Goal: Information Seeking & Learning: Understand process/instructions

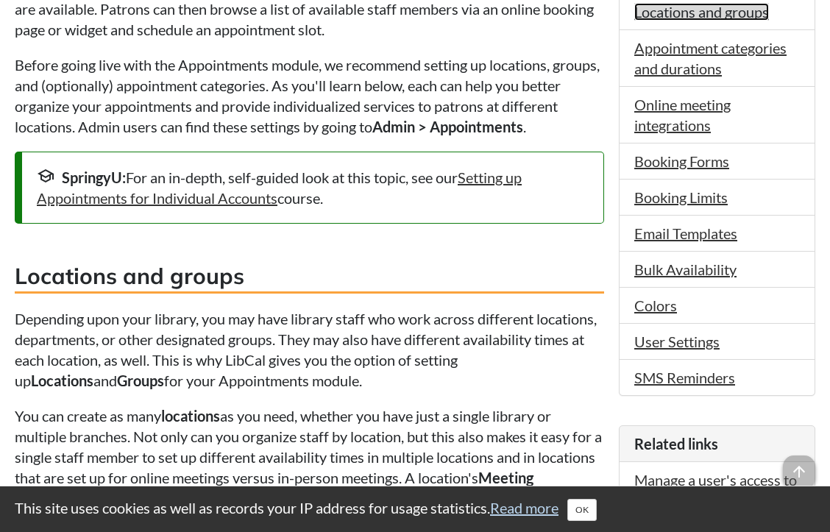
click at [652, 13] on link "Locations and groups" at bounding box center [701, 12] width 135 height 18
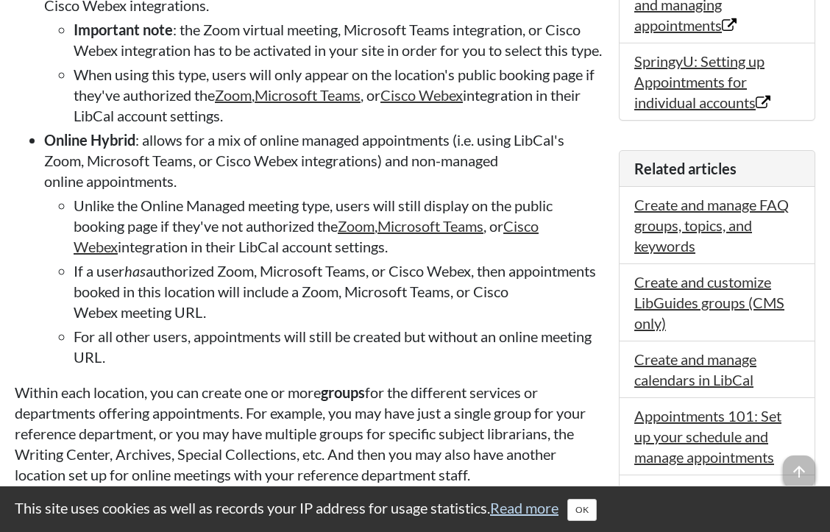
scroll to position [1064, 0]
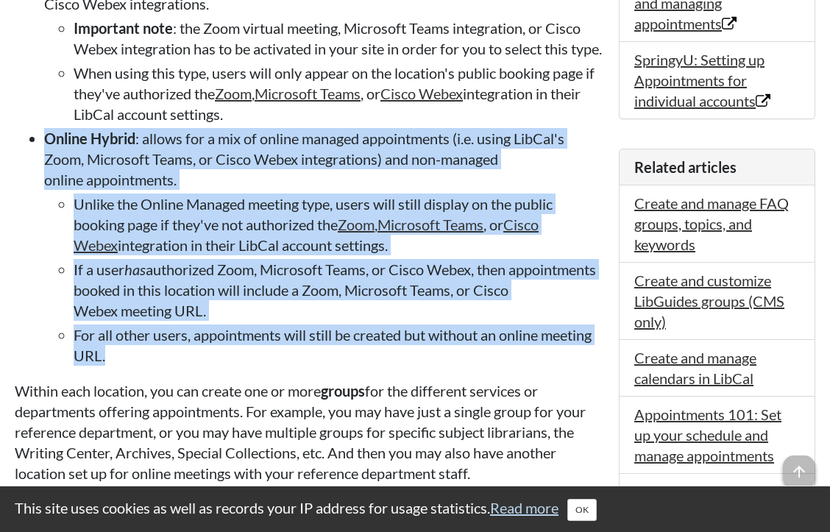
drag, startPoint x: 122, startPoint y: 385, endPoint x: 24, endPoint y: 168, distance: 237.4
click at [24, 168] on ul "Physical : appointments are held at a physical location. Online Managed : appoi…" at bounding box center [309, 157] width 589 height 417
copy li "Online Hybrid : allows for a mix of online managed appointments (i.e. using Lib…"
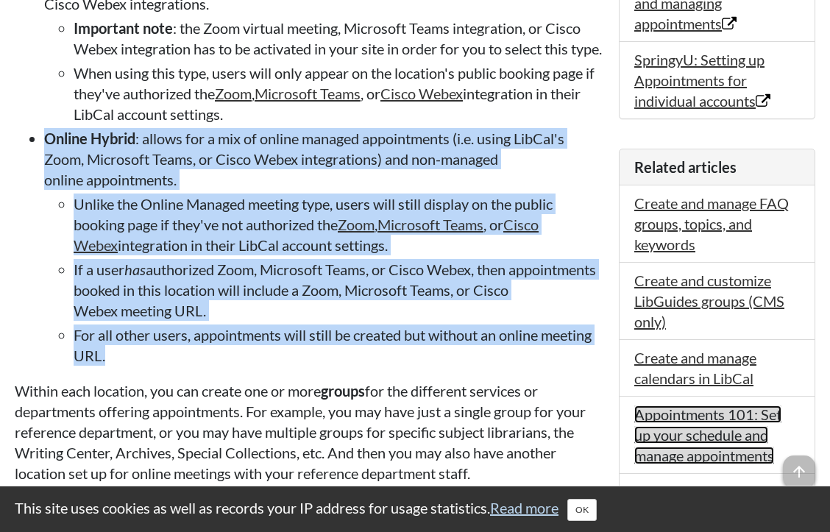
click at [661, 427] on link "Appointments 101: Set up your schedule and manage appointments" at bounding box center [707, 434] width 147 height 59
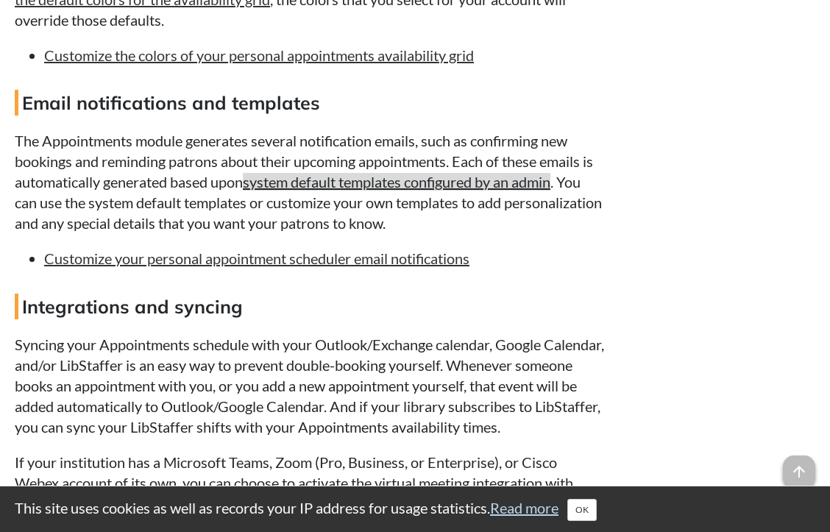
scroll to position [1499, 0]
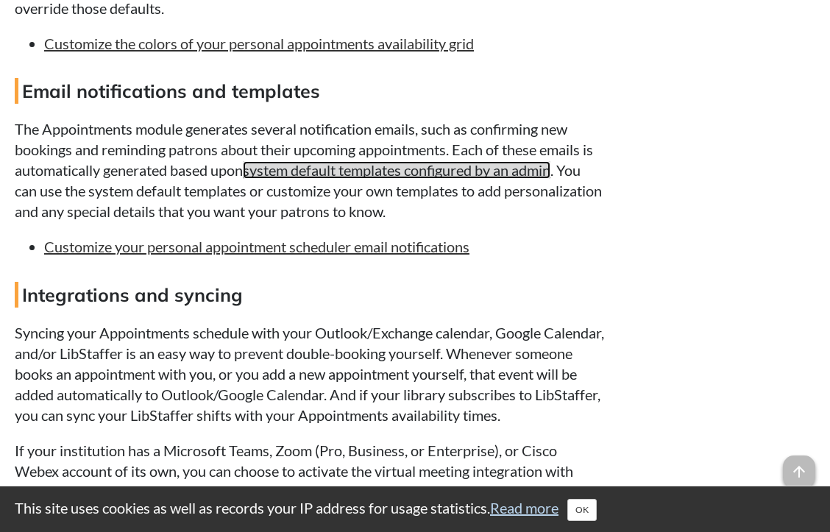
click at [335, 167] on link "system default templates configured by an admin" at bounding box center [397, 170] width 308 height 18
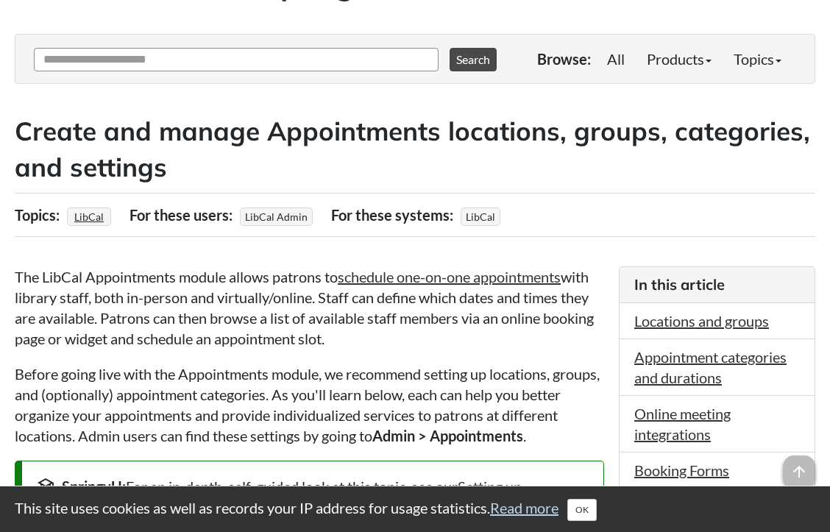
scroll to position [181, 0]
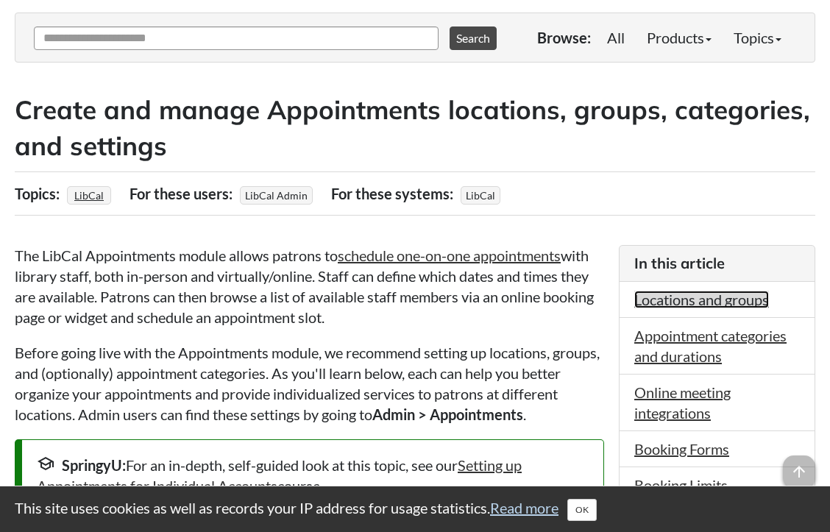
click at [668, 300] on link "Locations and groups" at bounding box center [701, 300] width 135 height 18
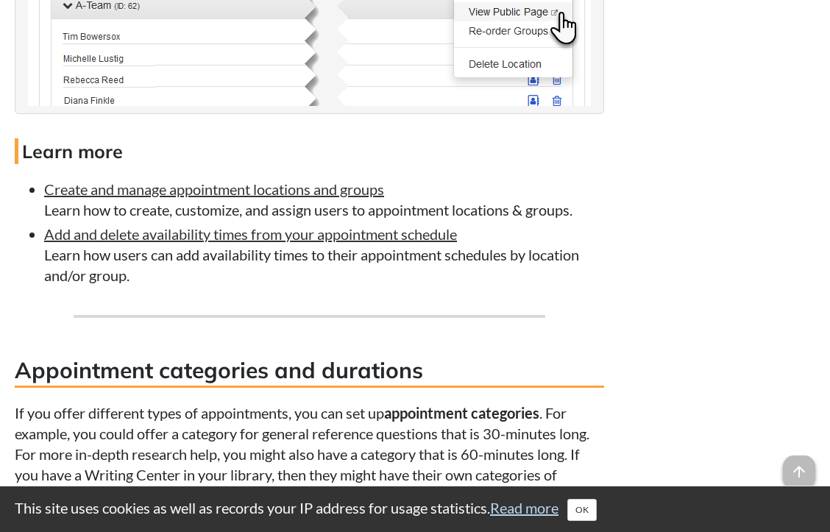
scroll to position [1935, 0]
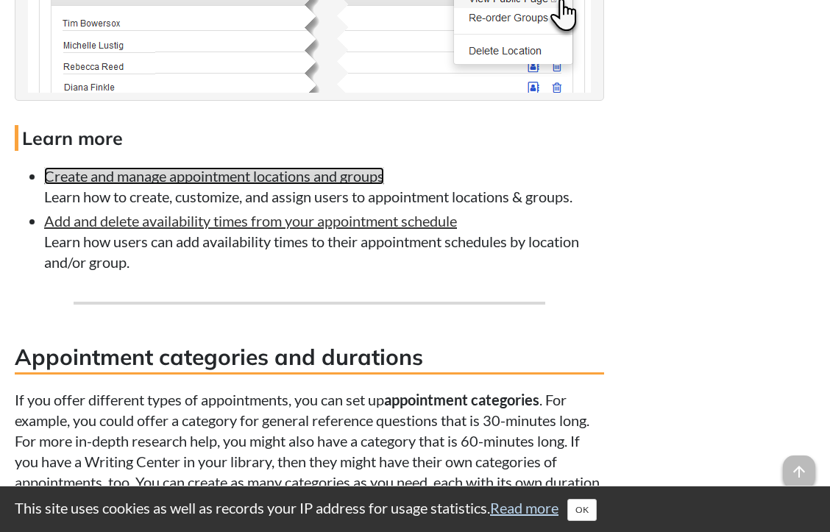
click at [217, 185] on link "Create and manage appointment locations and groups" at bounding box center [214, 176] width 340 height 18
